Goal: Task Accomplishment & Management: Complete application form

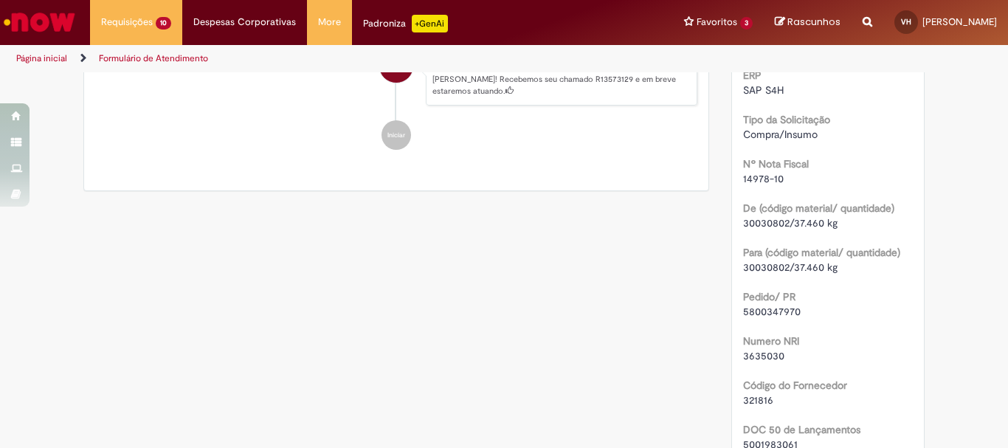
scroll to position [443, 0]
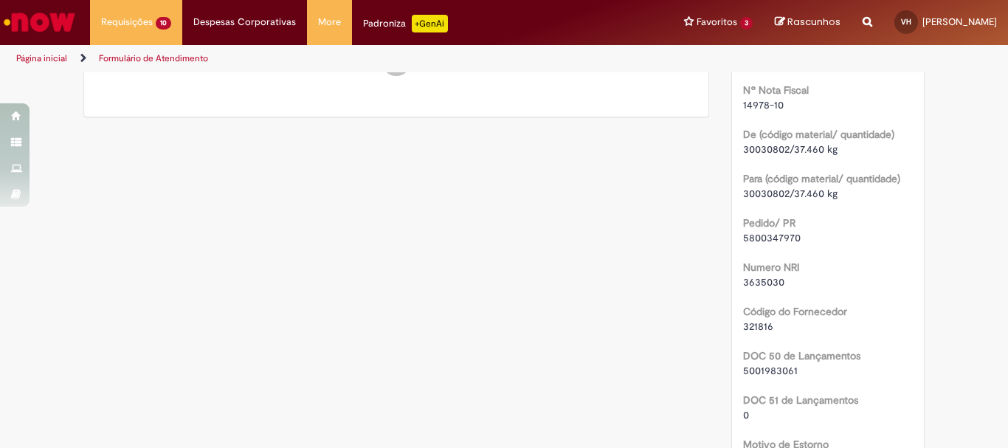
click at [774, 284] on span "3635030" at bounding box center [763, 281] width 41 height 13
copy span "3635030"
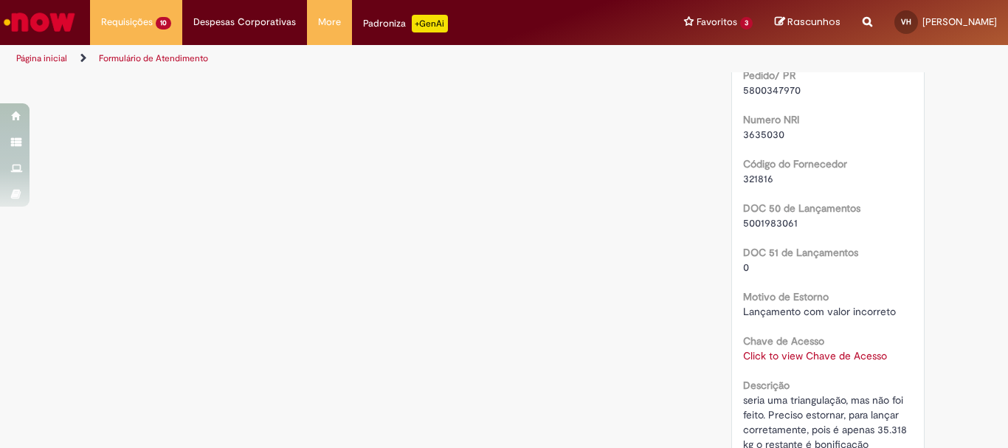
click at [765, 224] on span "5001983061" at bounding box center [770, 222] width 55 height 13
click at [765, 221] on span "5001983061" at bounding box center [770, 222] width 55 height 13
click at [764, 225] on span "5001983061" at bounding box center [770, 222] width 55 height 13
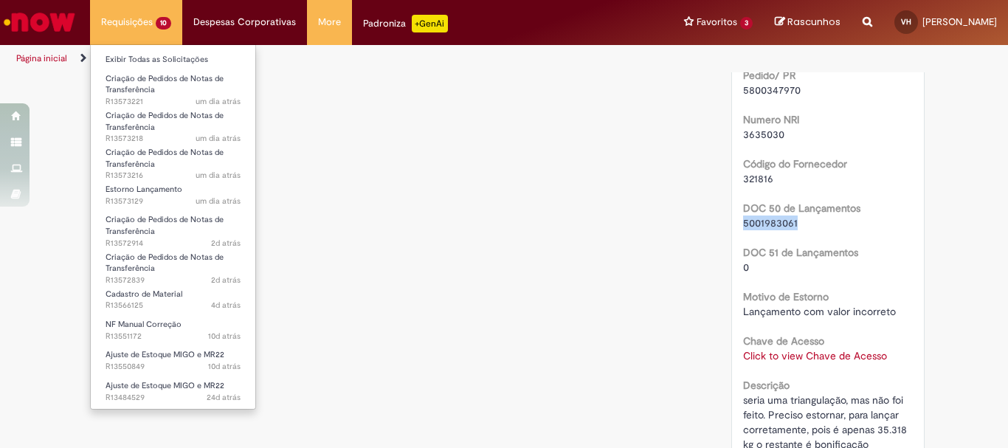
copy span "5001983061"
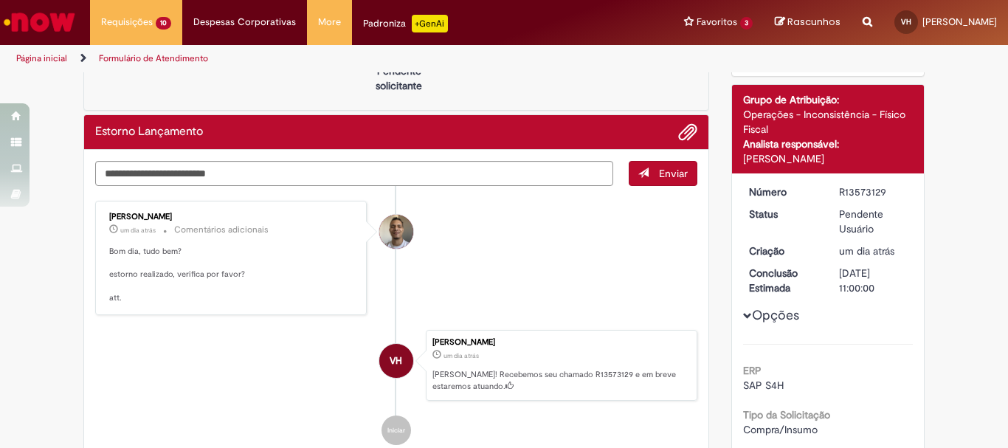
scroll to position [0, 0]
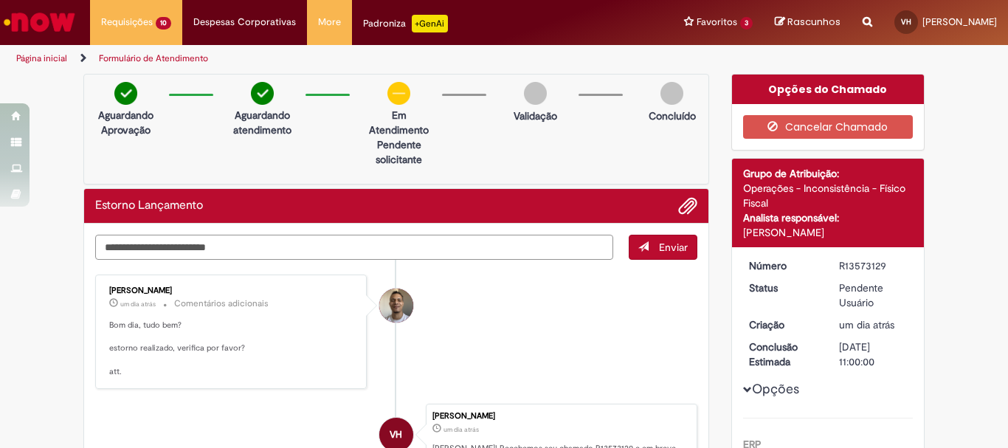
click at [366, 252] on textarea "Digite sua mensagem aqui..." at bounding box center [354, 247] width 518 height 25
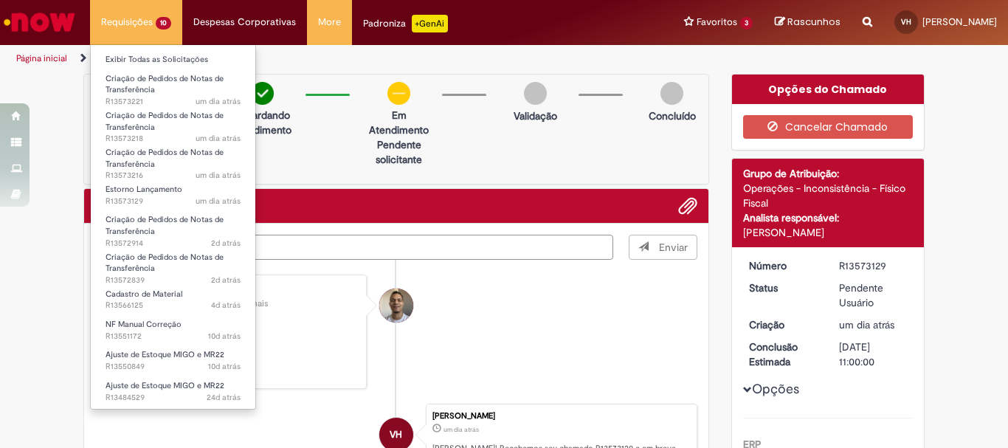
type textarea "**********"
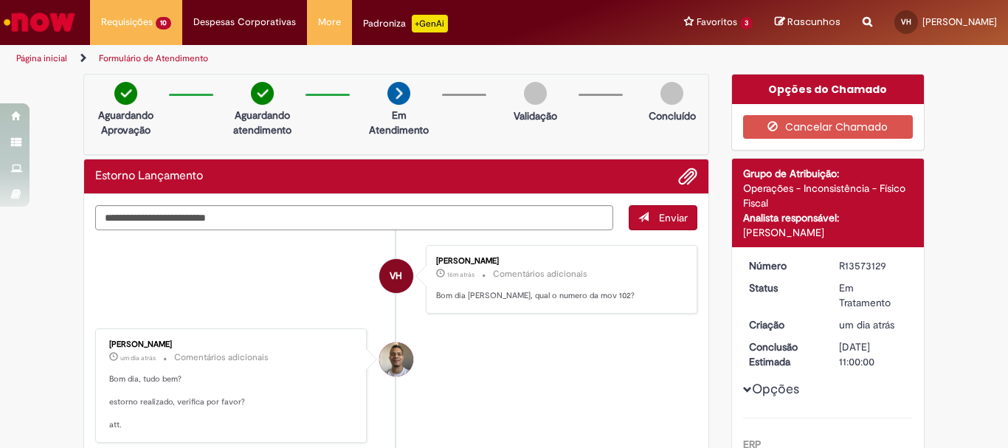
click at [54, 35] on img "Ir para a Homepage" at bounding box center [39, 22] width 76 height 30
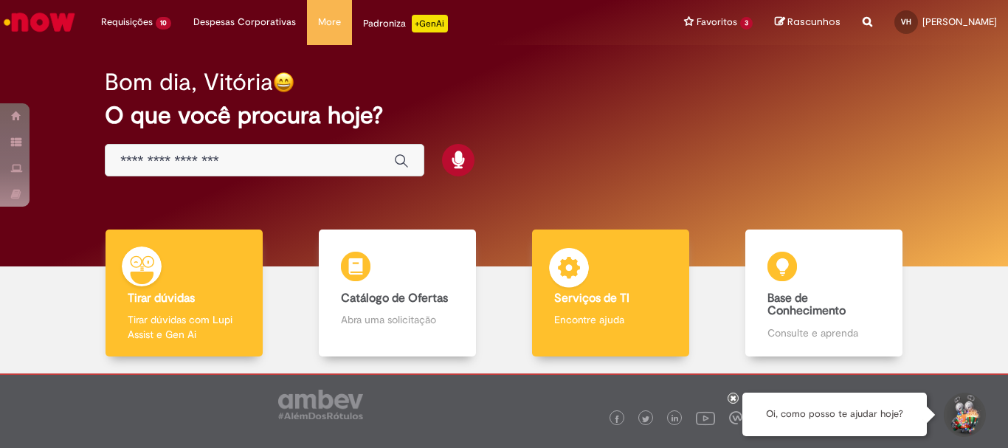
click at [579, 258] on img at bounding box center [569, 270] width 44 height 44
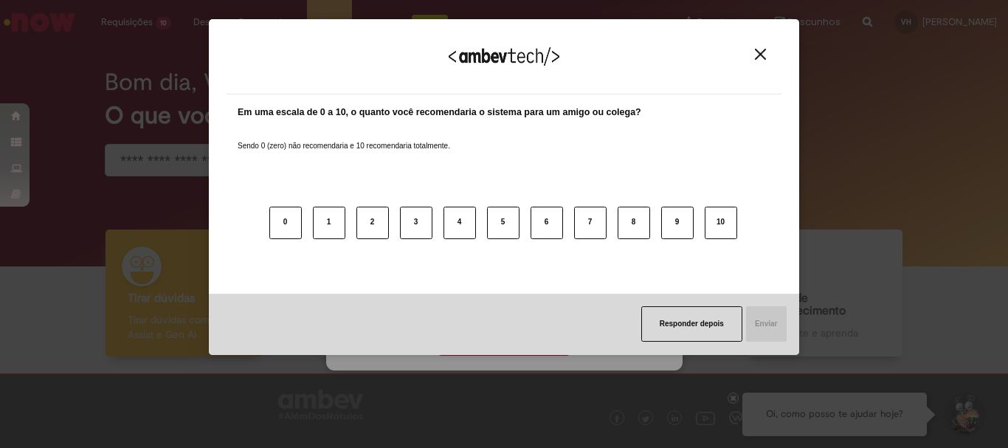
click at [486, 344] on div "Agradecemos seu feedback! Em uma escala de 0 a 10, o quanto você recomendaria o…" at bounding box center [504, 224] width 1008 height 448
click at [714, 328] on button "Responder depois" at bounding box center [691, 323] width 101 height 35
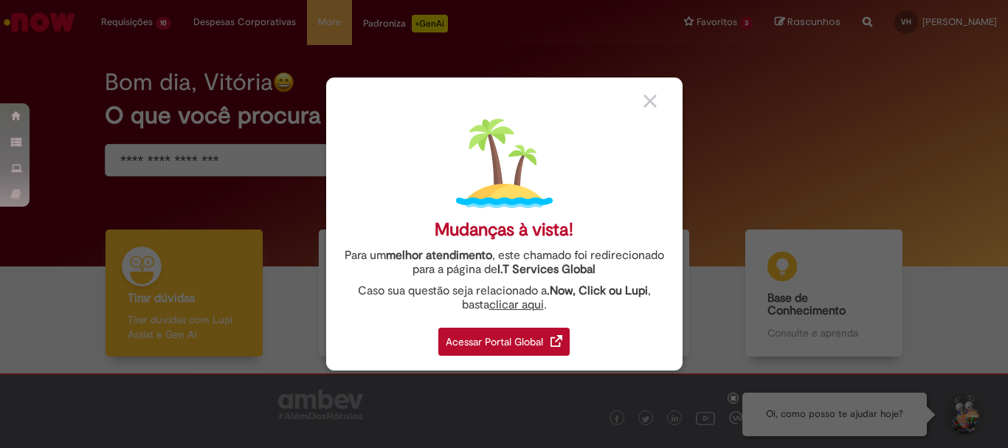
click at [477, 347] on div "Acessar Portal Global" at bounding box center [503, 342] width 131 height 28
